Goal: Information Seeking & Learning: Learn about a topic

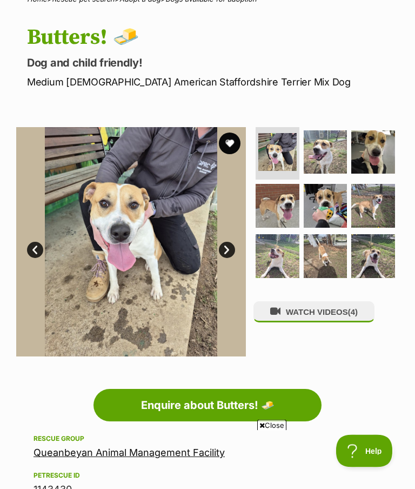
scroll to position [96, 0]
click at [379, 201] on img at bounding box center [373, 206] width 44 height 44
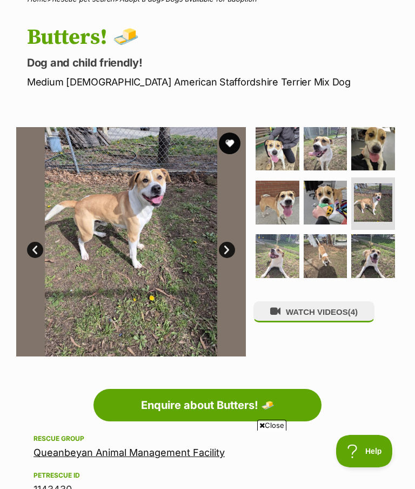
click at [381, 255] on img at bounding box center [373, 256] width 44 height 44
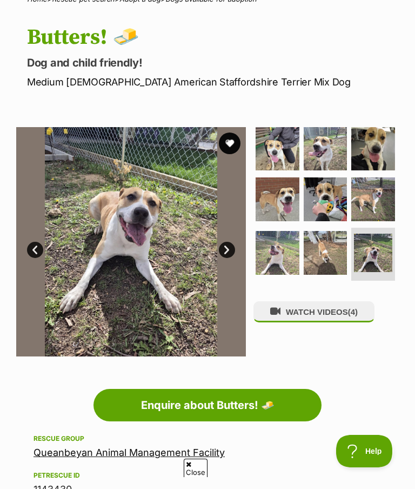
click at [335, 261] on img at bounding box center [326, 253] width 44 height 44
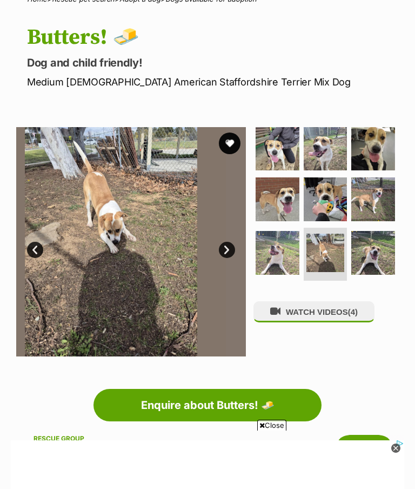
scroll to position [0, 0]
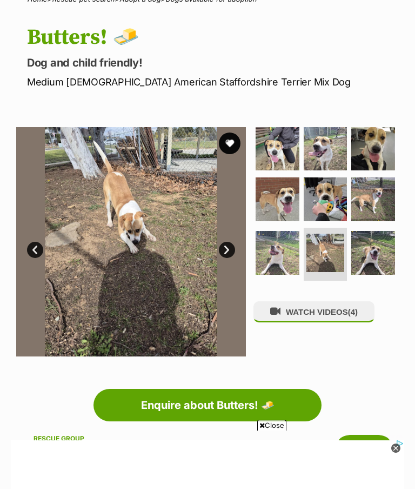
click at [283, 258] on img at bounding box center [278, 253] width 44 height 44
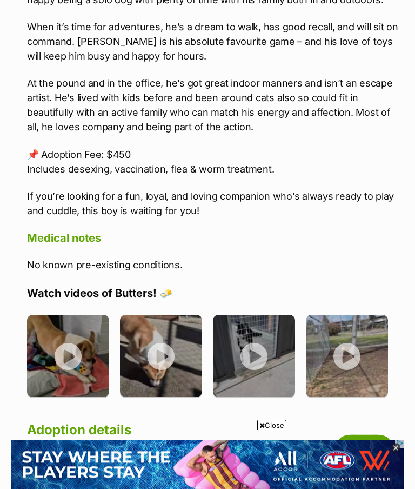
scroll to position [1158, 0]
click at [259, 350] on img at bounding box center [254, 356] width 82 height 82
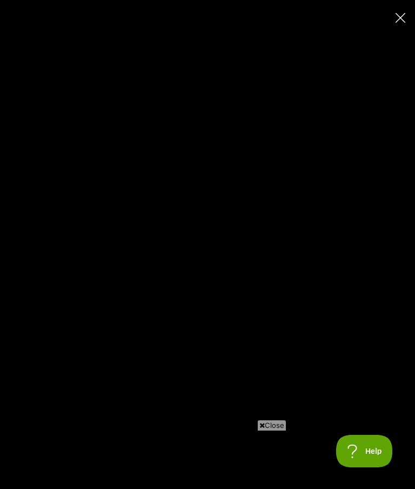
scroll to position [0, 0]
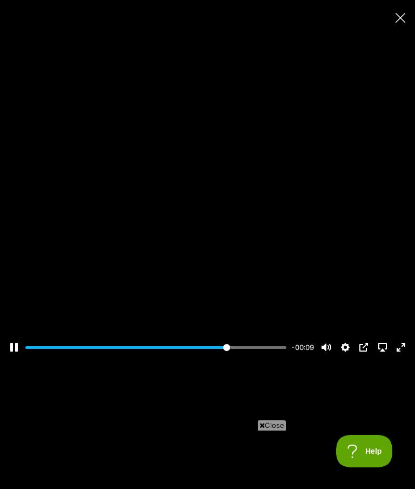
click at [408, 8] on div "Pause Play % buffered 00:00 -00:09 Unmute Mute Disable captions Enable captions…" at bounding box center [207, 244] width 415 height 489
click at [413, 3] on div "Pause Play % buffered 00:00 -00:08 Unmute Mute Disable captions Enable captions…" at bounding box center [207, 244] width 415 height 489
click at [399, 14] on icon "Close" at bounding box center [401, 18] width 10 height 10
type input "81.43"
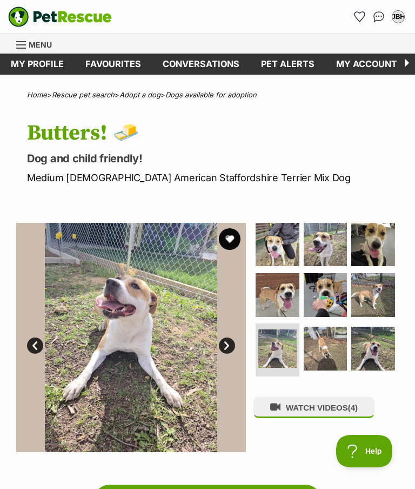
click at [290, 291] on img at bounding box center [278, 295] width 44 height 44
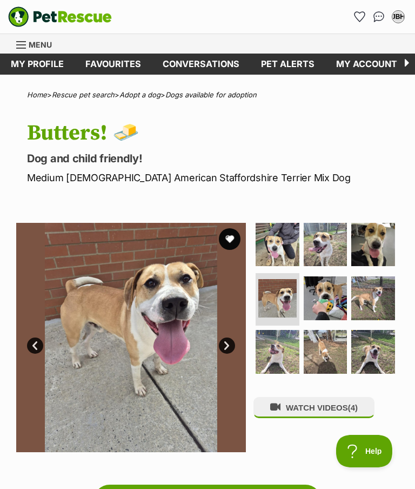
click at [197, 378] on img at bounding box center [131, 338] width 230 height 230
click at [227, 342] on link "Next" at bounding box center [227, 345] width 16 height 16
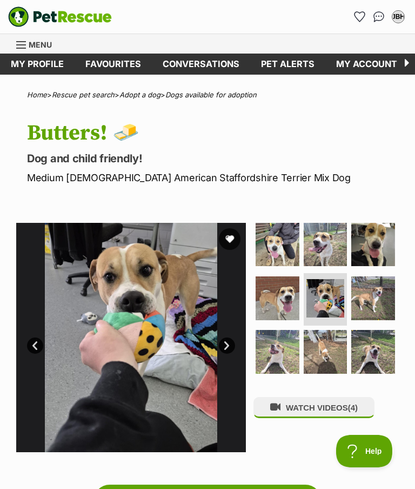
click at [231, 347] on link "Next" at bounding box center [227, 345] width 16 height 16
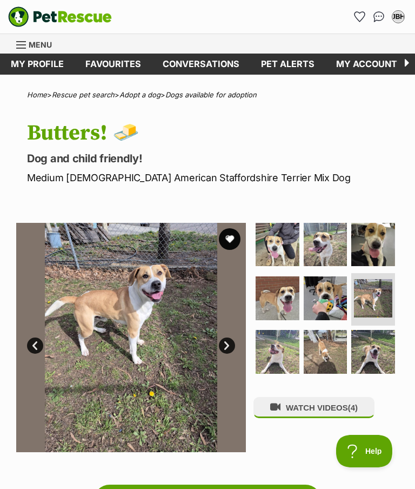
click at [231, 346] on link "Next" at bounding box center [227, 345] width 16 height 16
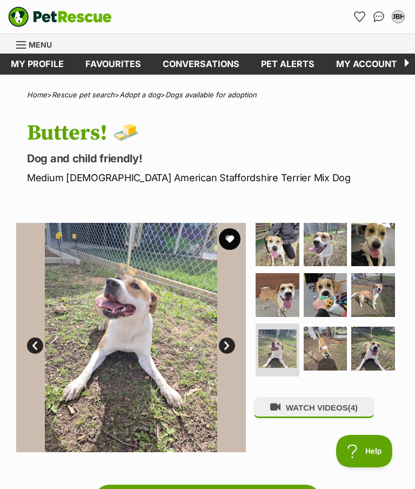
click at [231, 347] on link "Next" at bounding box center [227, 345] width 16 height 16
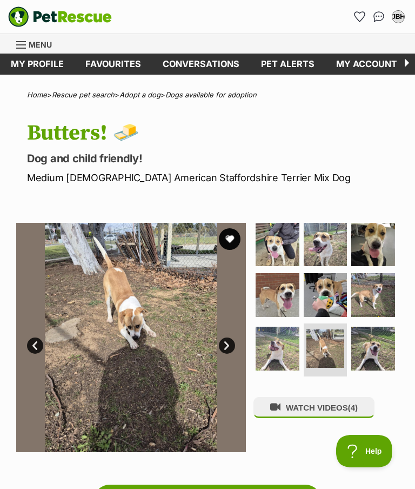
click at [228, 343] on link "Next" at bounding box center [227, 345] width 16 height 16
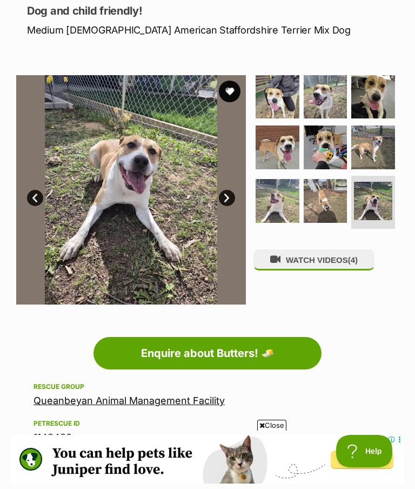
click at [376, 211] on img at bounding box center [373, 201] width 38 height 38
click at [354, 258] on span "(4)" at bounding box center [353, 259] width 10 height 9
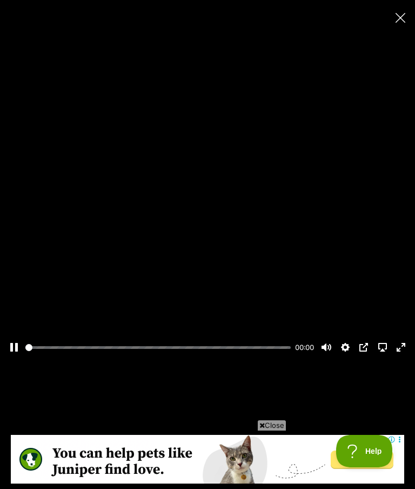
click at [236, 273] on div at bounding box center [207, 245] width 415 height 234
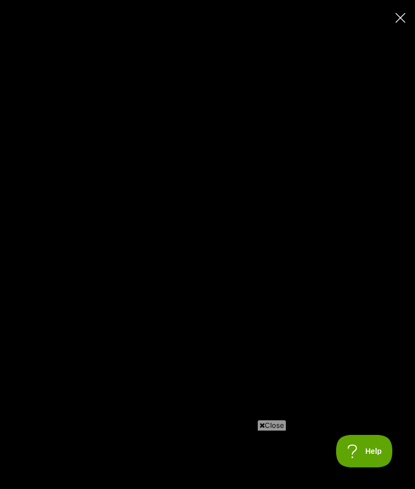
type input "100"
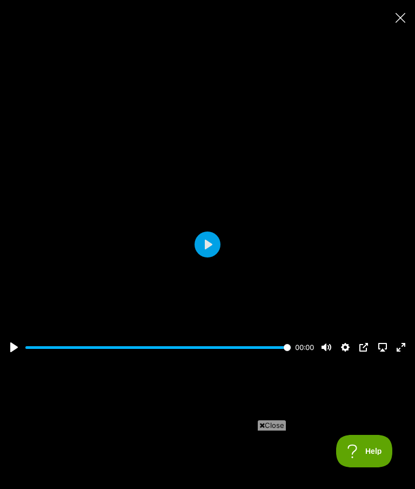
click at [402, 10] on button "Close" at bounding box center [400, 17] width 19 height 19
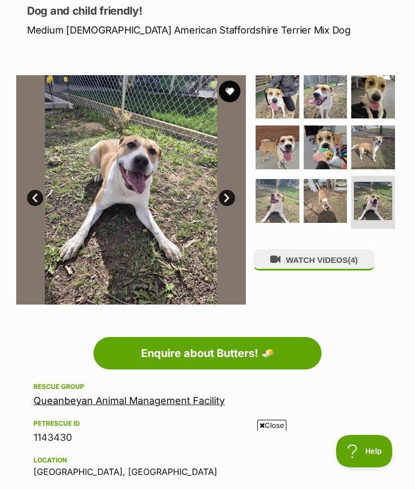
click at [372, 257] on button "WATCH VIDEOS (4)" at bounding box center [314, 259] width 121 height 21
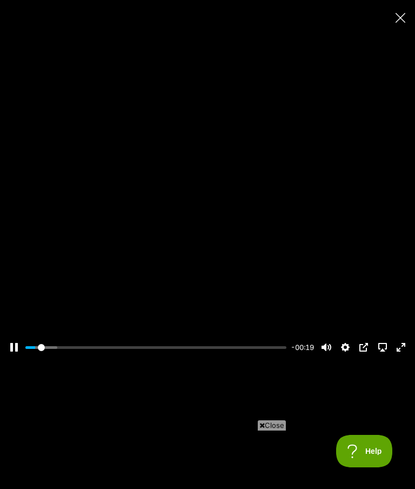
type input "5.3"
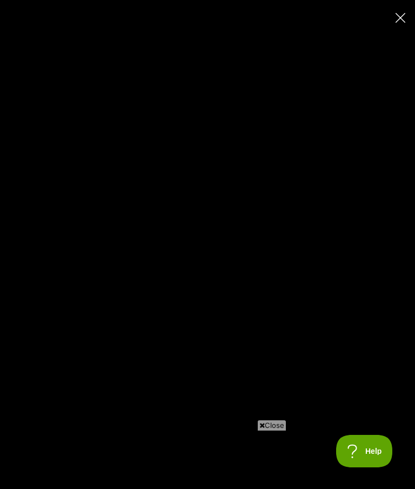
type input "100"
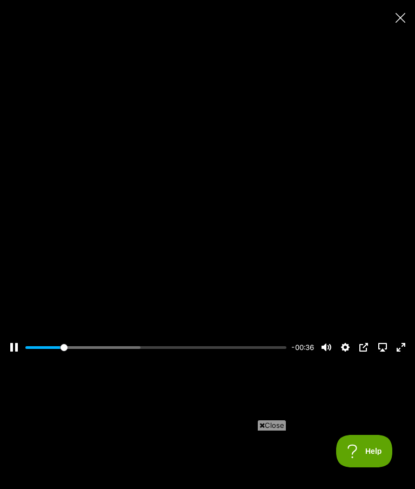
type input "14.03"
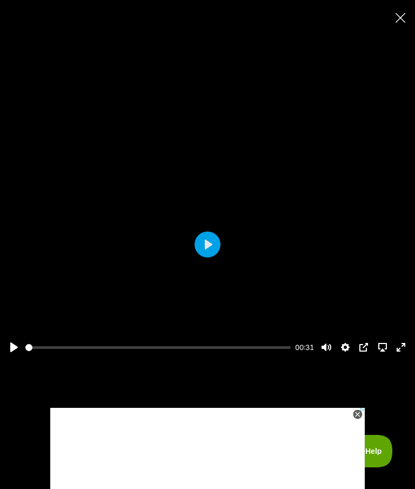
click at [228, 249] on div at bounding box center [207, 245] width 415 height 234
click at [205, 236] on button "Play" at bounding box center [208, 244] width 26 height 26
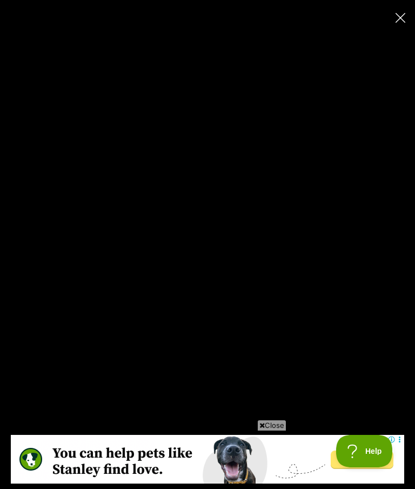
type input "100"
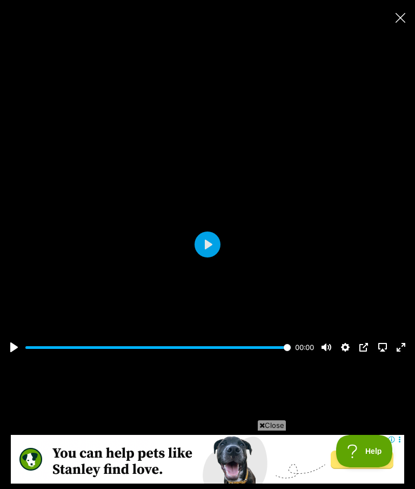
click at [362, 283] on div at bounding box center [207, 245] width 415 height 234
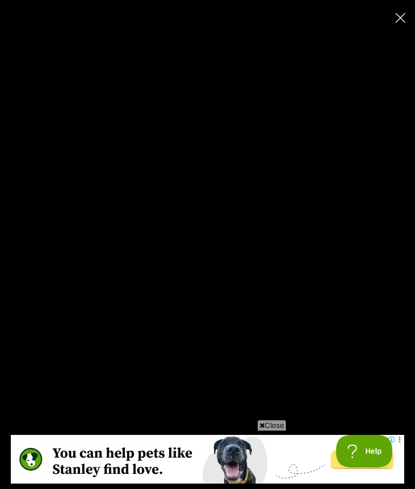
click at [408, 15] on button "Close" at bounding box center [400, 17] width 19 height 19
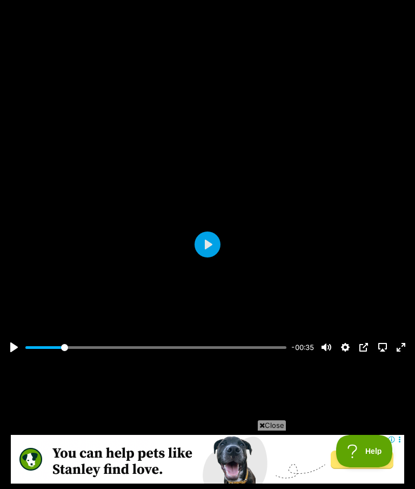
type input "14.49"
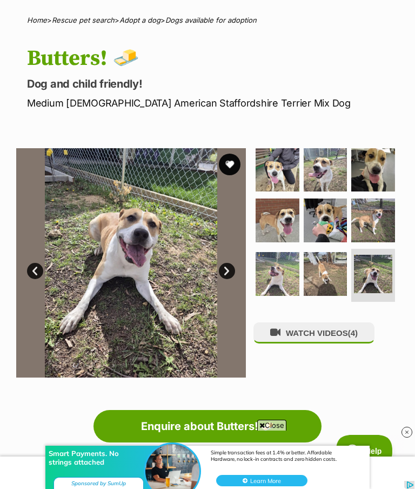
click at [267, 165] on img at bounding box center [278, 170] width 44 height 44
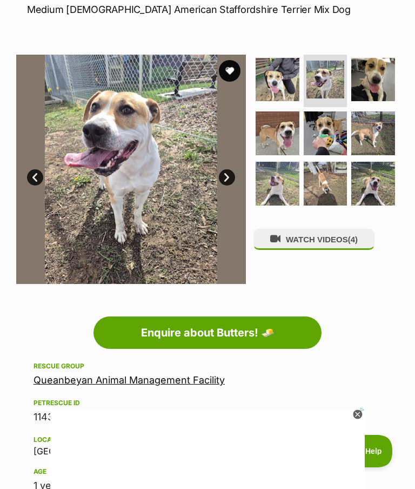
scroll to position [183, 0]
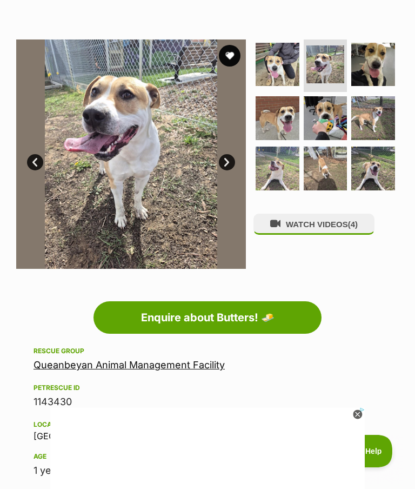
click at [364, 118] on img at bounding box center [373, 118] width 44 height 44
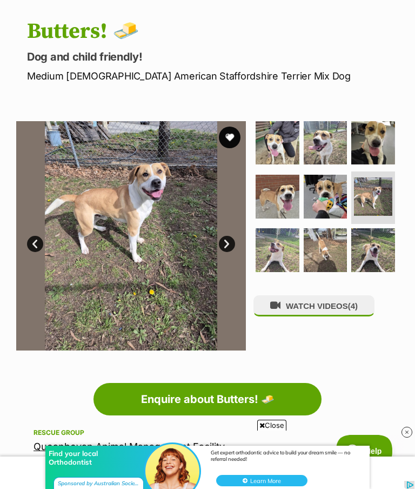
scroll to position [101, 0]
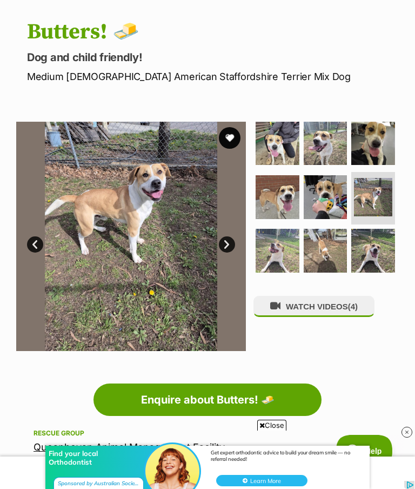
click at [326, 188] on img at bounding box center [326, 197] width 44 height 44
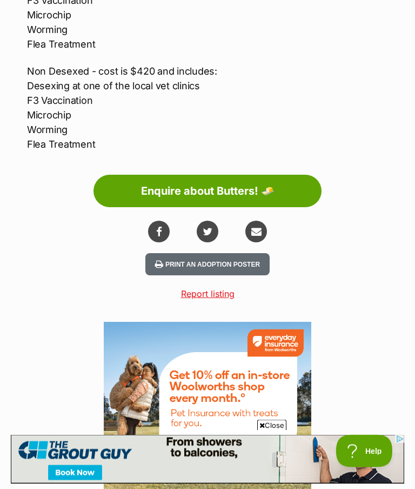
scroll to position [1885, 0]
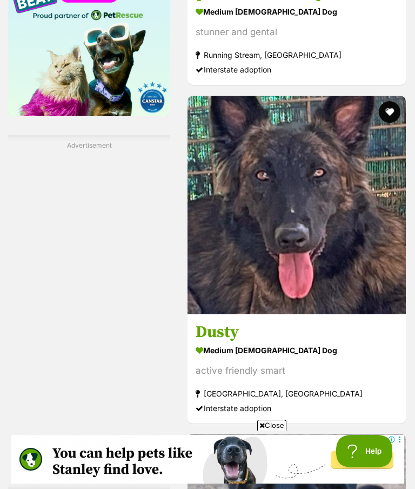
scroll to position [1566, 0]
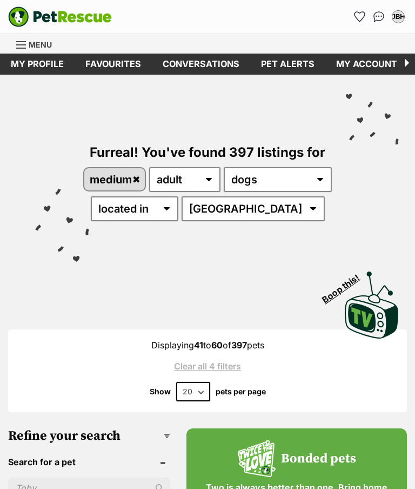
scroll to position [3904, 0]
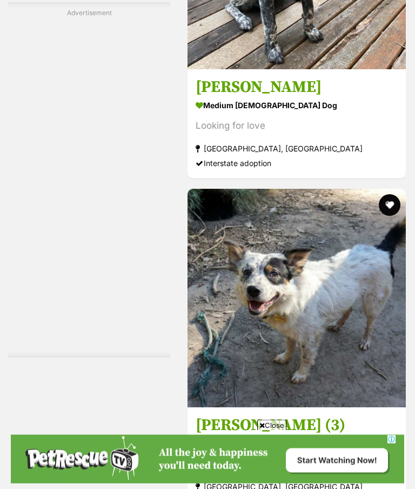
scroll to position [4549, 0]
